Goal: Information Seeking & Learning: Learn about a topic

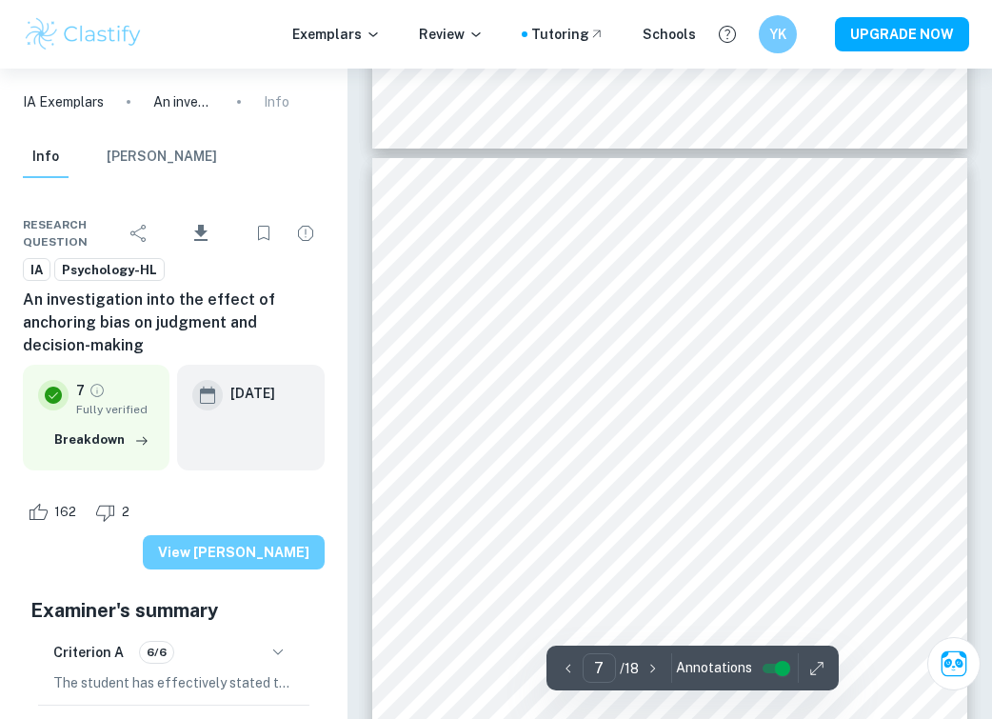
scroll to position [4816, 0]
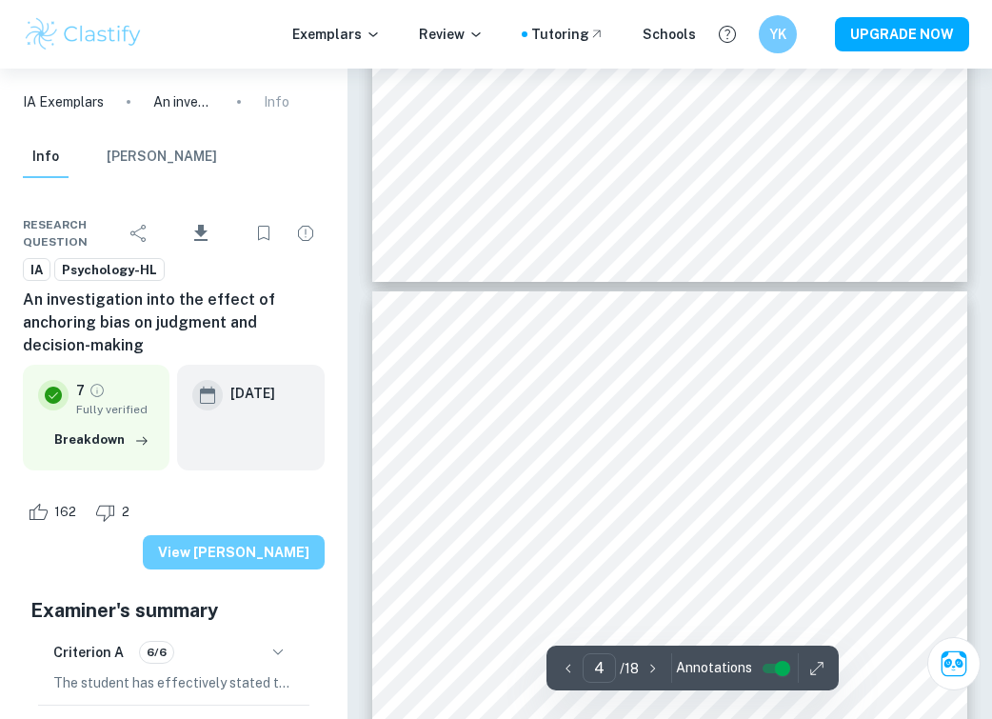
type input "3"
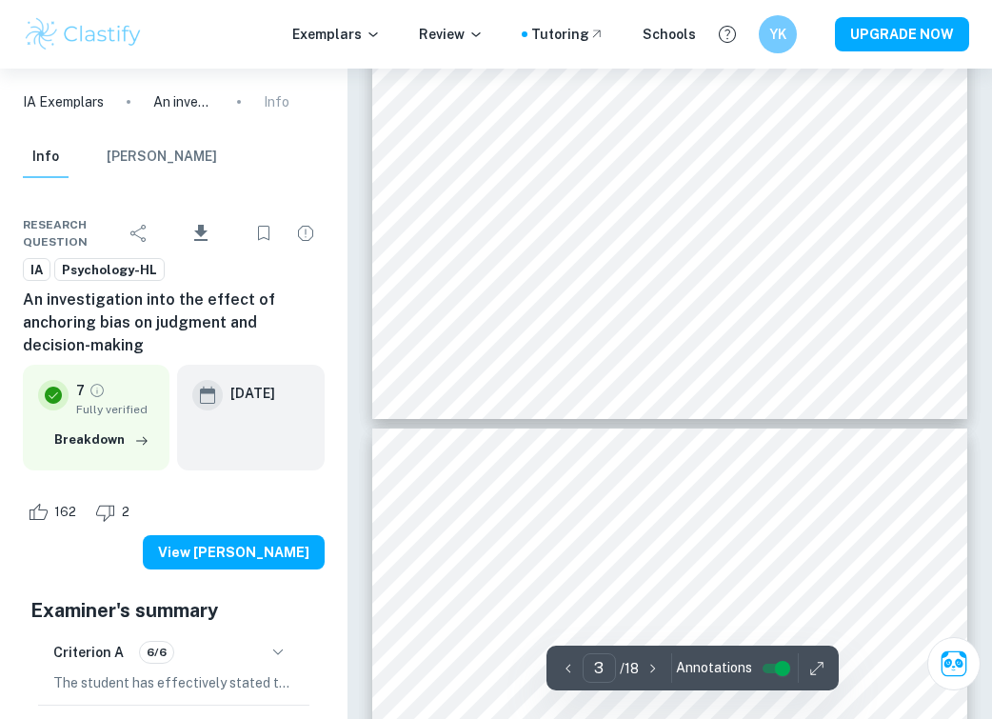
scroll to position [2200, 0]
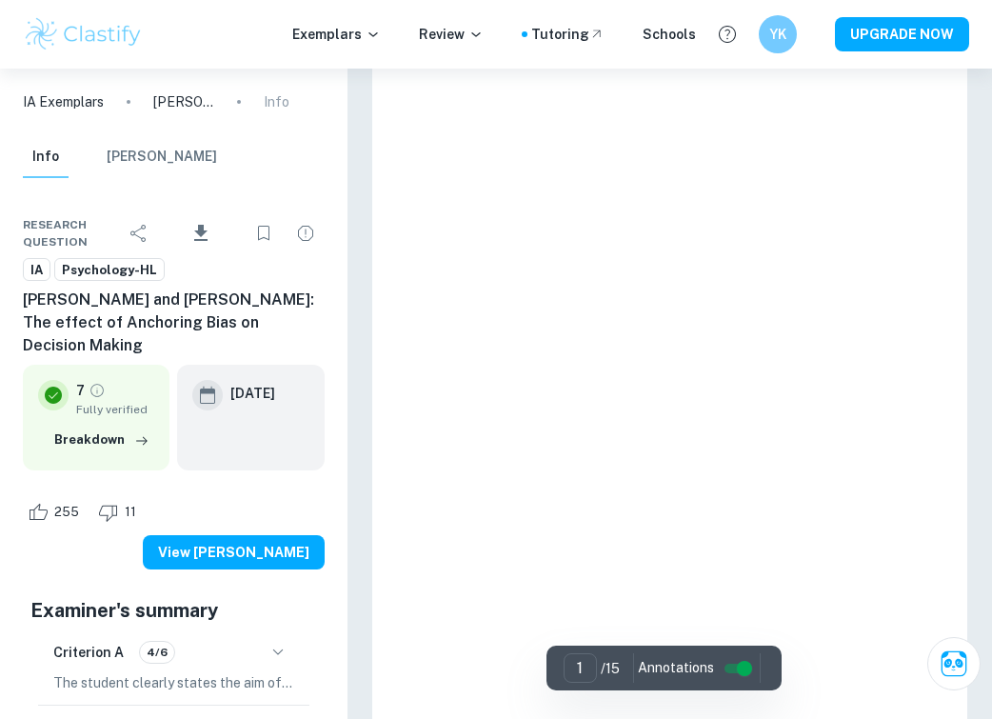
scroll to position [121, 0]
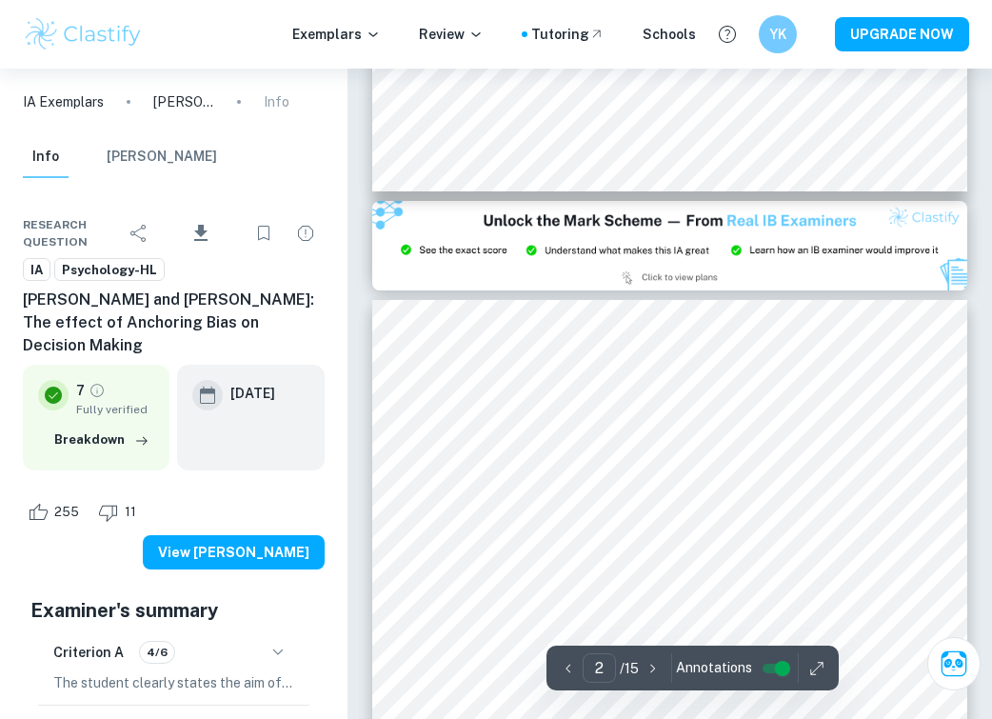
type input "3"
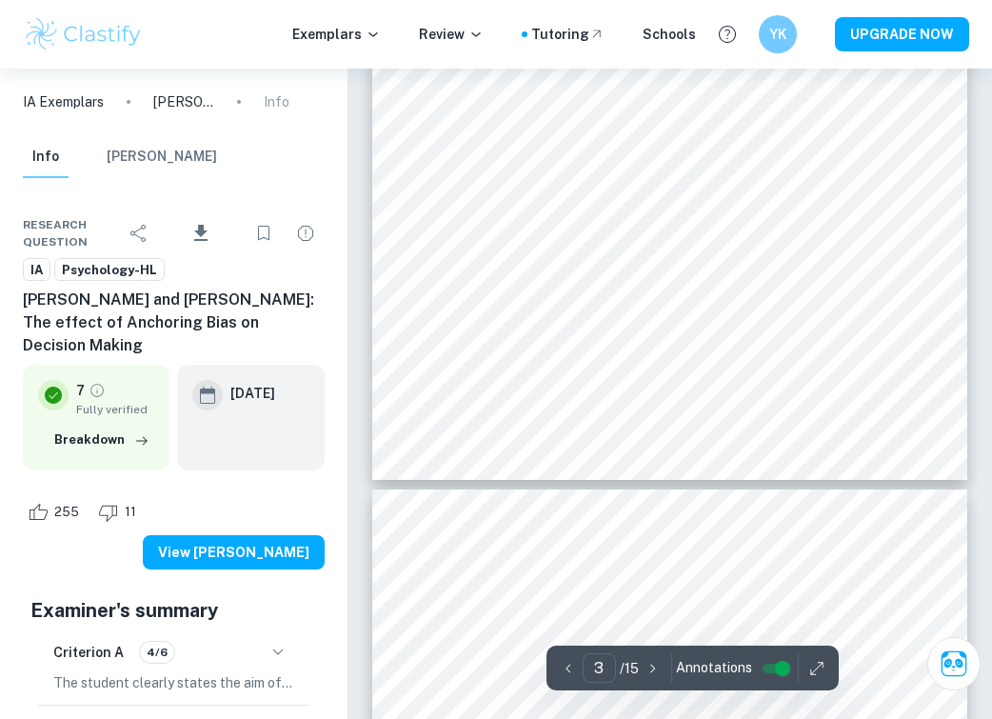
scroll to position [2350, 0]
